Goal: Navigation & Orientation: Find specific page/section

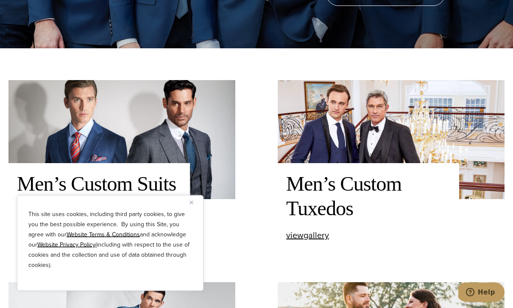
scroll to position [261, 0]
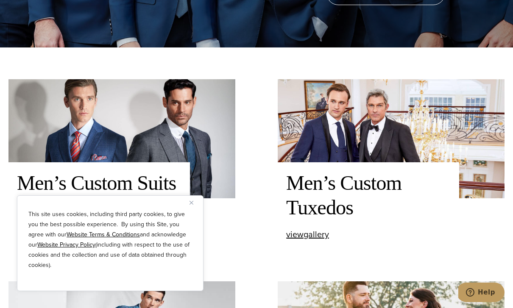
click at [78, 249] on u "Website Privacy Policy" at bounding box center [66, 244] width 58 height 9
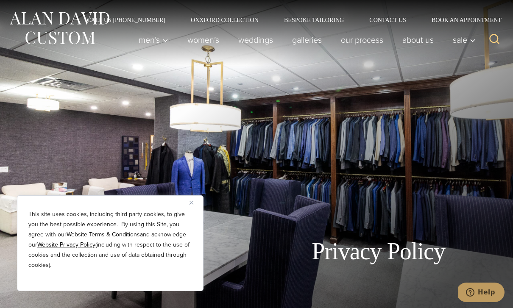
click at [193, 204] on img "Close" at bounding box center [192, 203] width 4 height 4
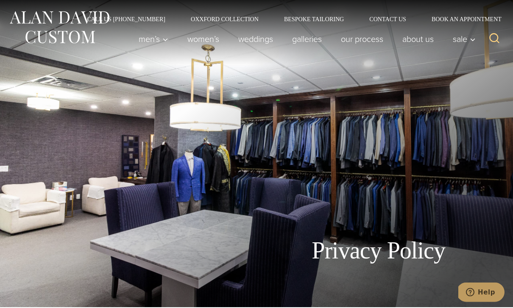
scroll to position [1, 0]
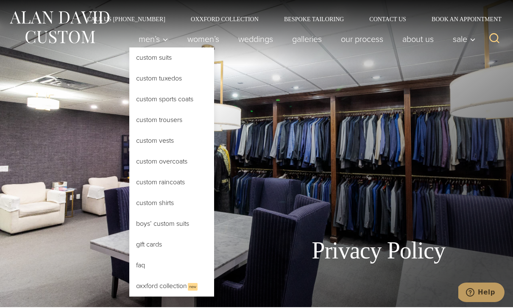
click at [130, 54] on link "Custom Suits" at bounding box center [171, 58] width 85 height 20
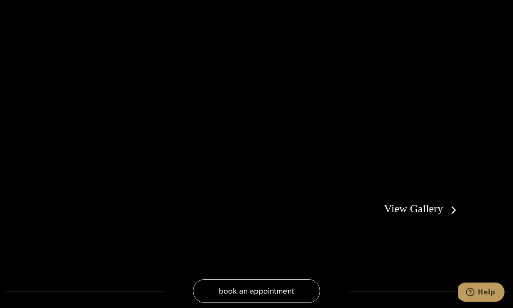
scroll to position [1455, 0]
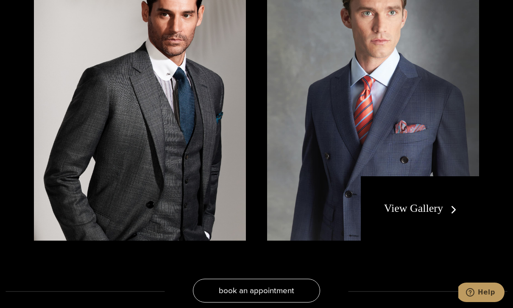
click at [452, 202] on link "View Gallery" at bounding box center [422, 208] width 76 height 12
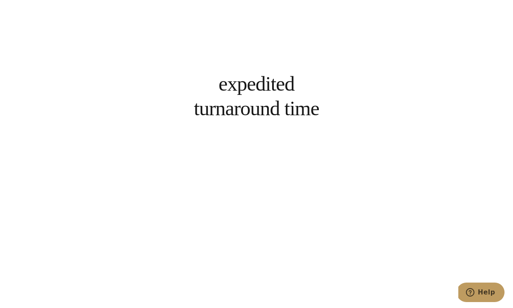
scroll to position [2764, 0]
